Goal: Information Seeking & Learning: Learn about a topic

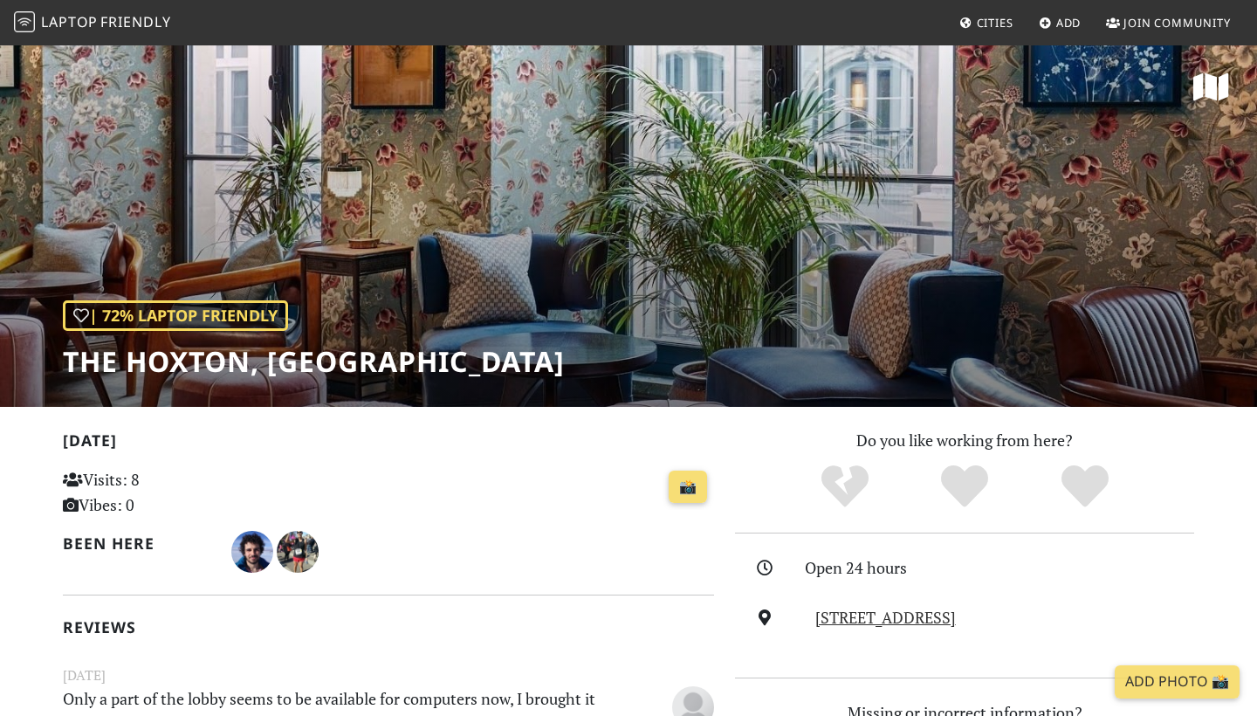
click at [65, 14] on span "Laptop" at bounding box center [69, 21] width 57 height 19
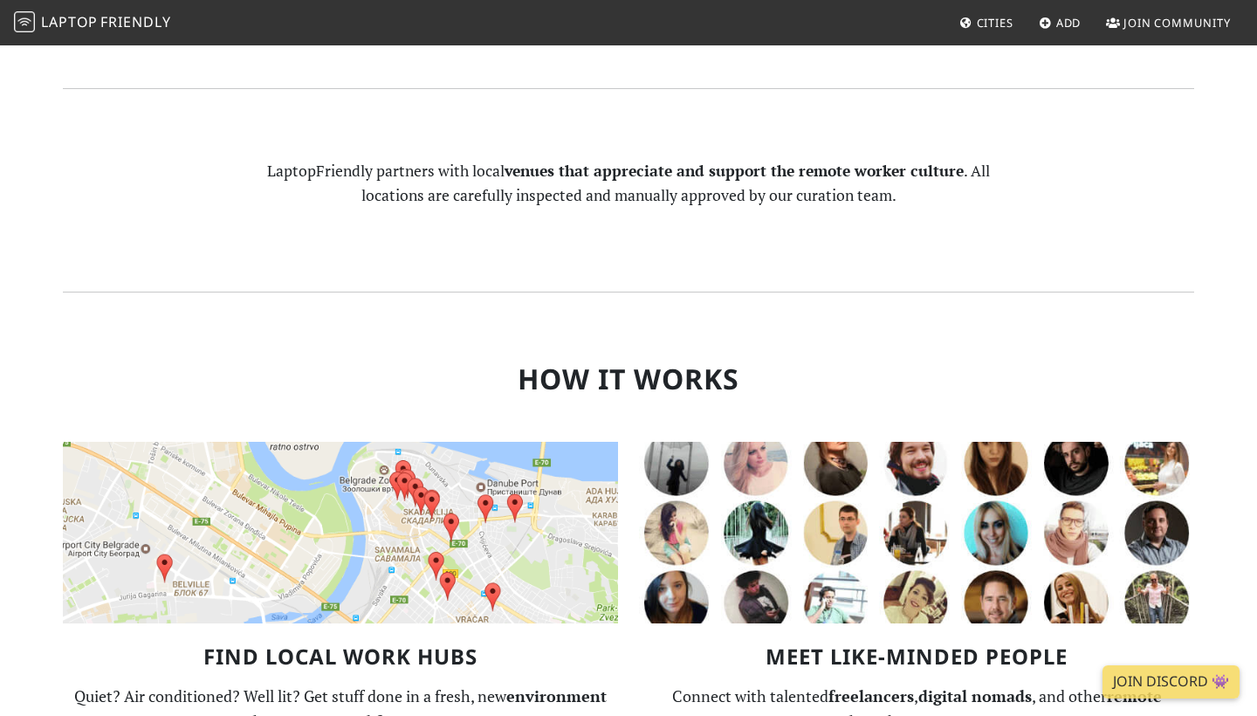
scroll to position [901, 0]
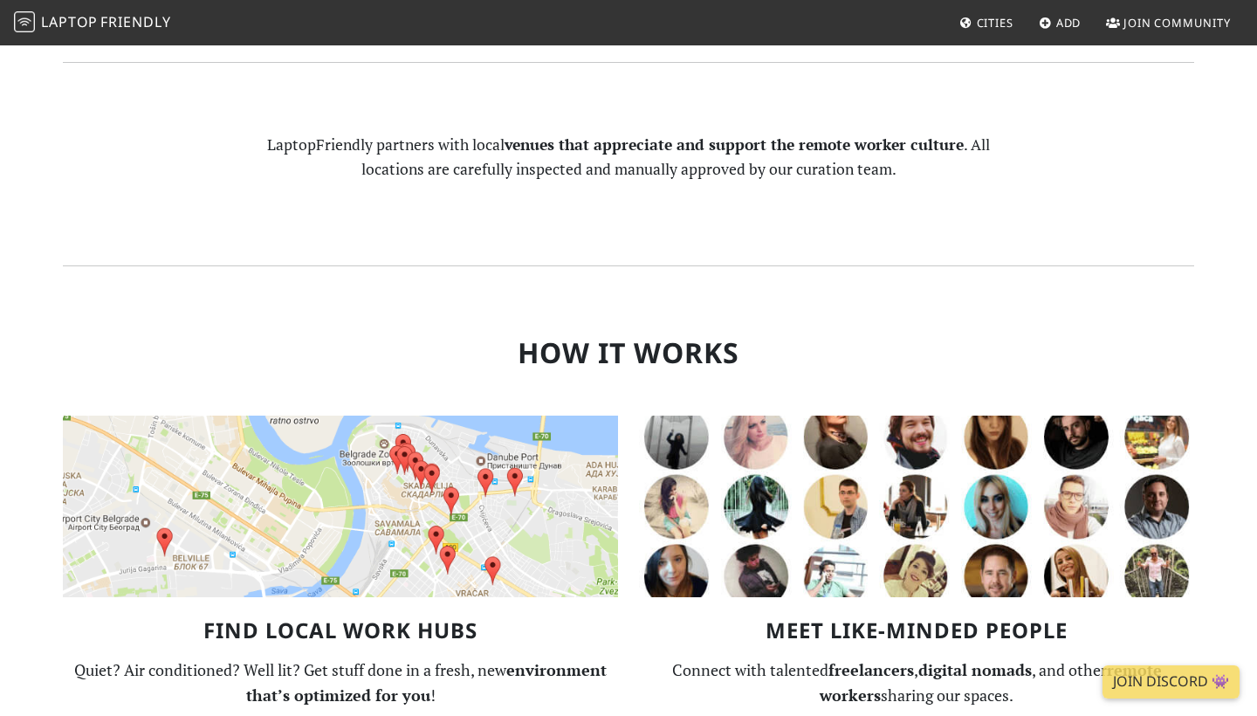
click at [322, 460] on img at bounding box center [340, 505] width 555 height 181
click at [398, 514] on img at bounding box center [340, 505] width 555 height 181
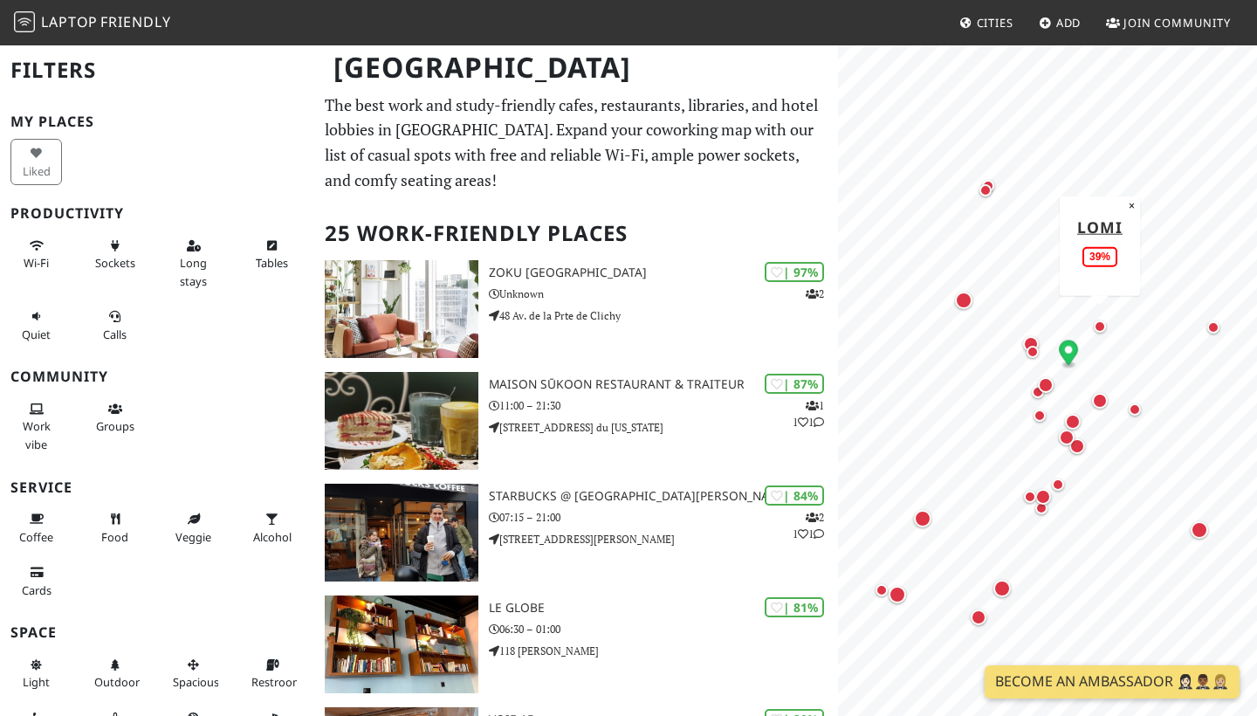
click at [1102, 329] on div "Map marker" at bounding box center [1099, 326] width 12 height 12
click at [1031, 337] on div "Map marker" at bounding box center [1031, 344] width 16 height 16
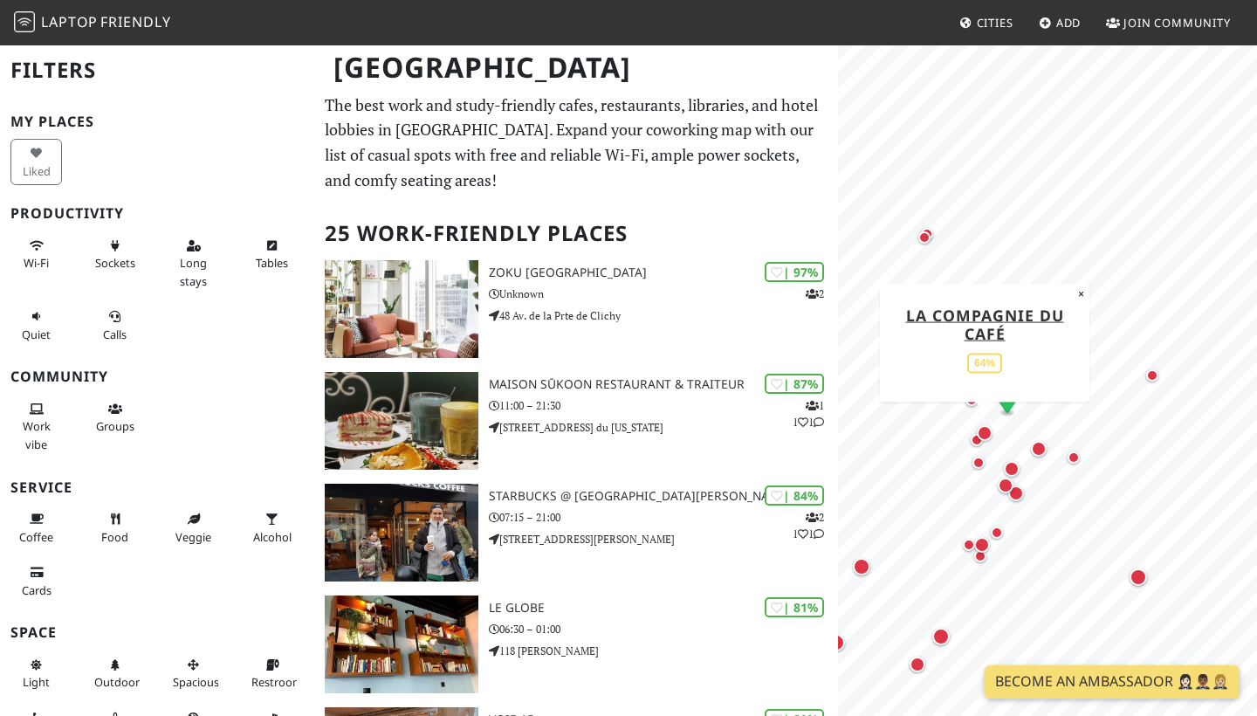
click at [985, 437] on div "Map marker" at bounding box center [984, 433] width 16 height 16
